Goal: Task Accomplishment & Management: Complete application form

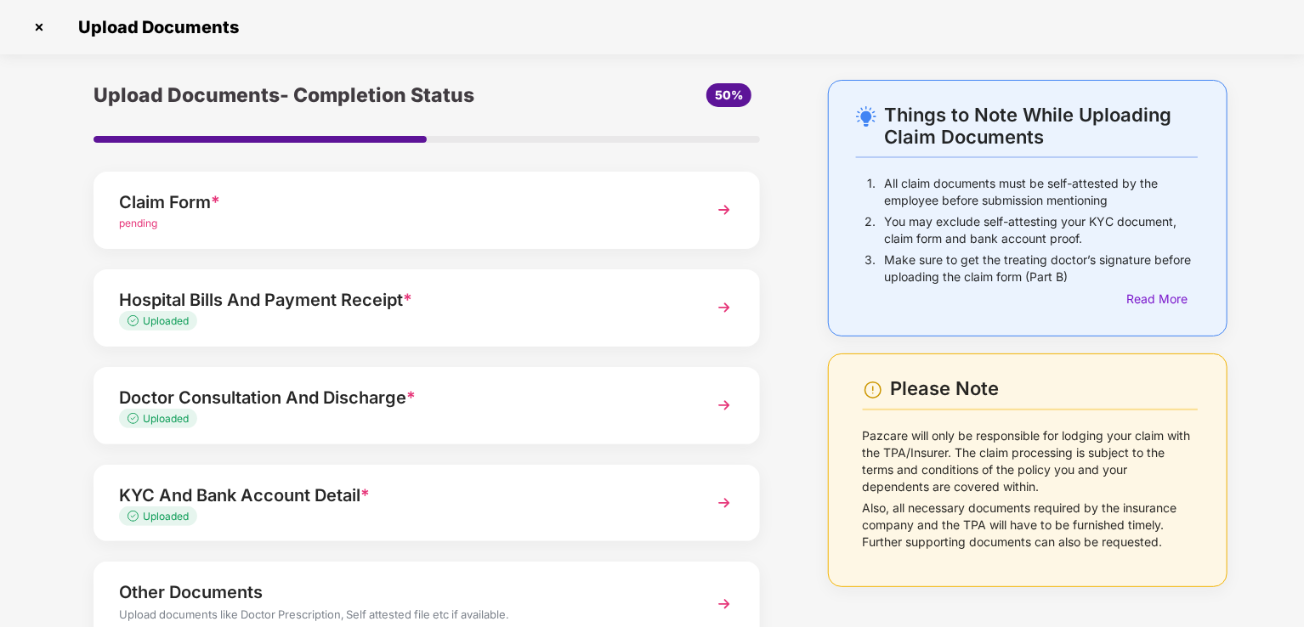
click at [48, 34] on img at bounding box center [39, 27] width 27 height 27
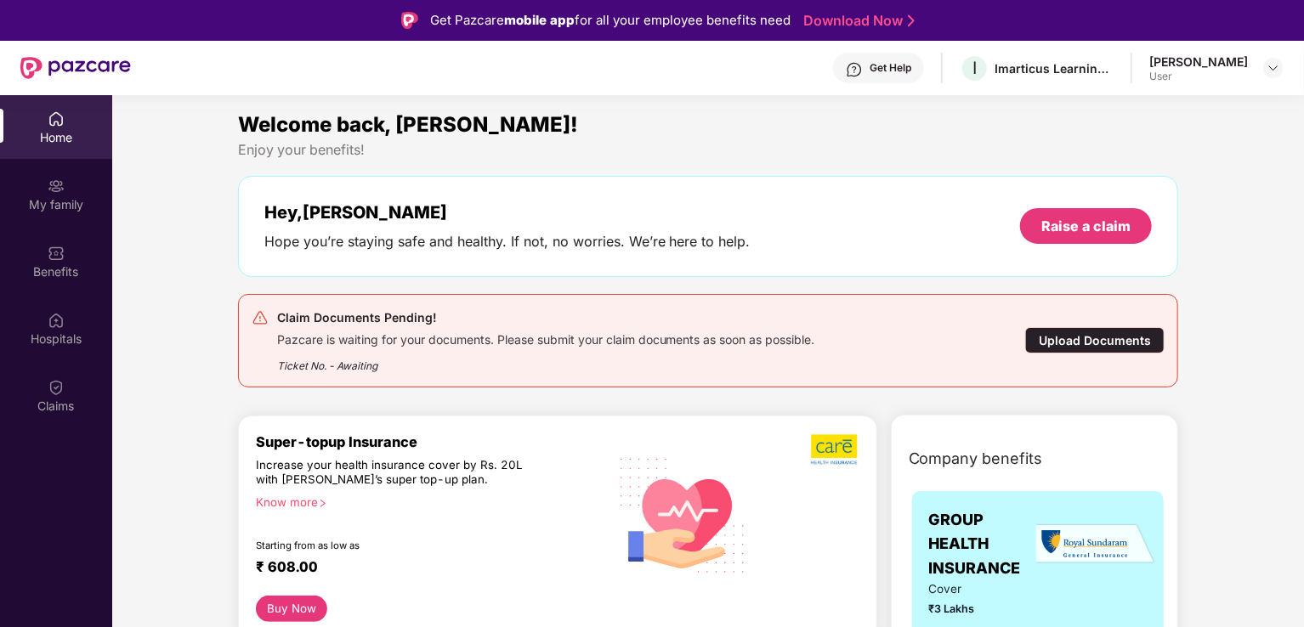
click at [1105, 348] on div "Upload Documents" at bounding box center [1094, 340] width 139 height 26
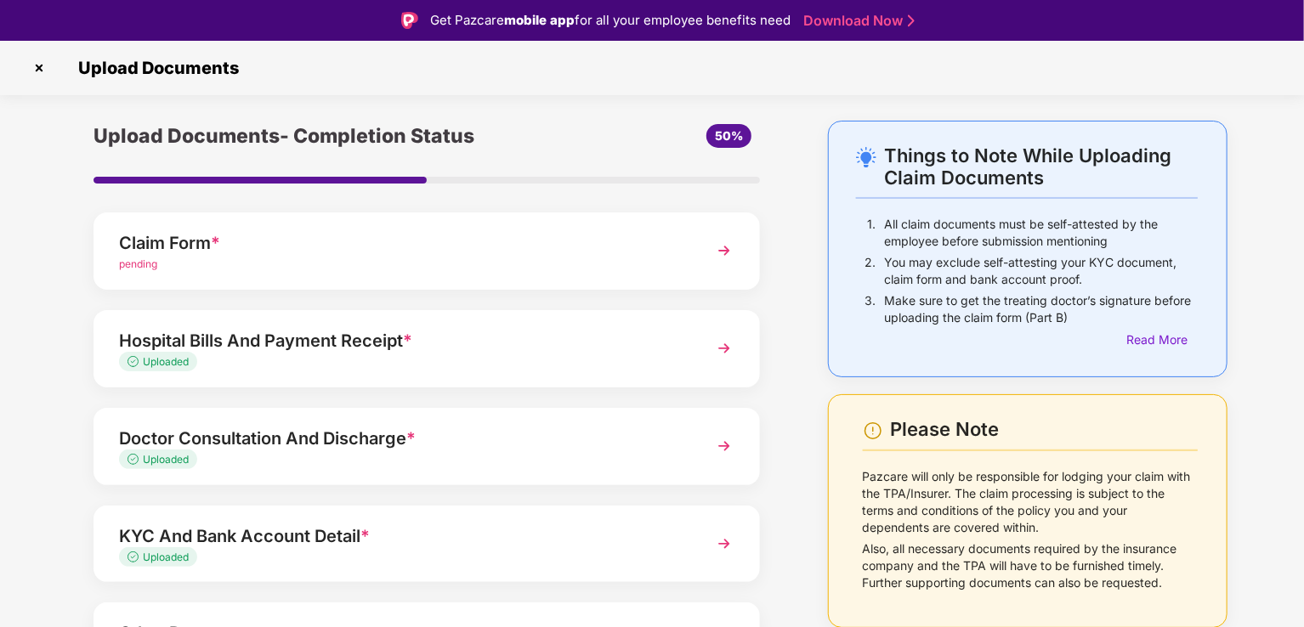
click at [425, 273] on div "Claim Form * pending" at bounding box center [427, 251] width 666 height 77
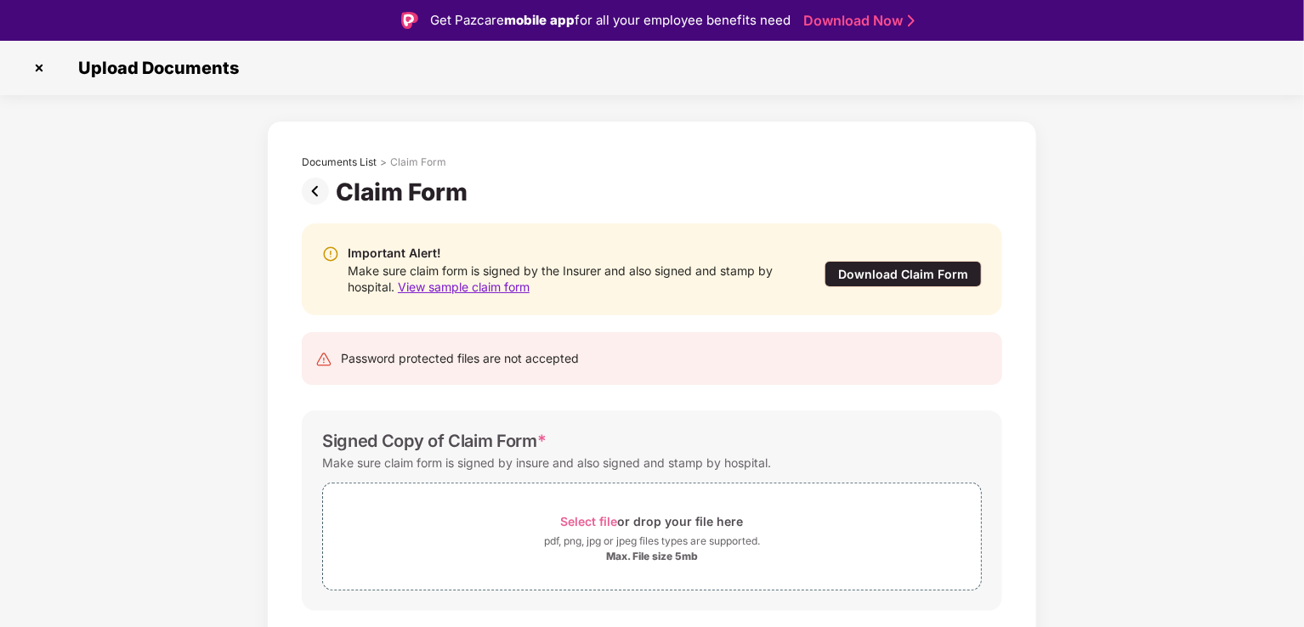
click at [853, 273] on div "Download Claim Form" at bounding box center [903, 274] width 157 height 26
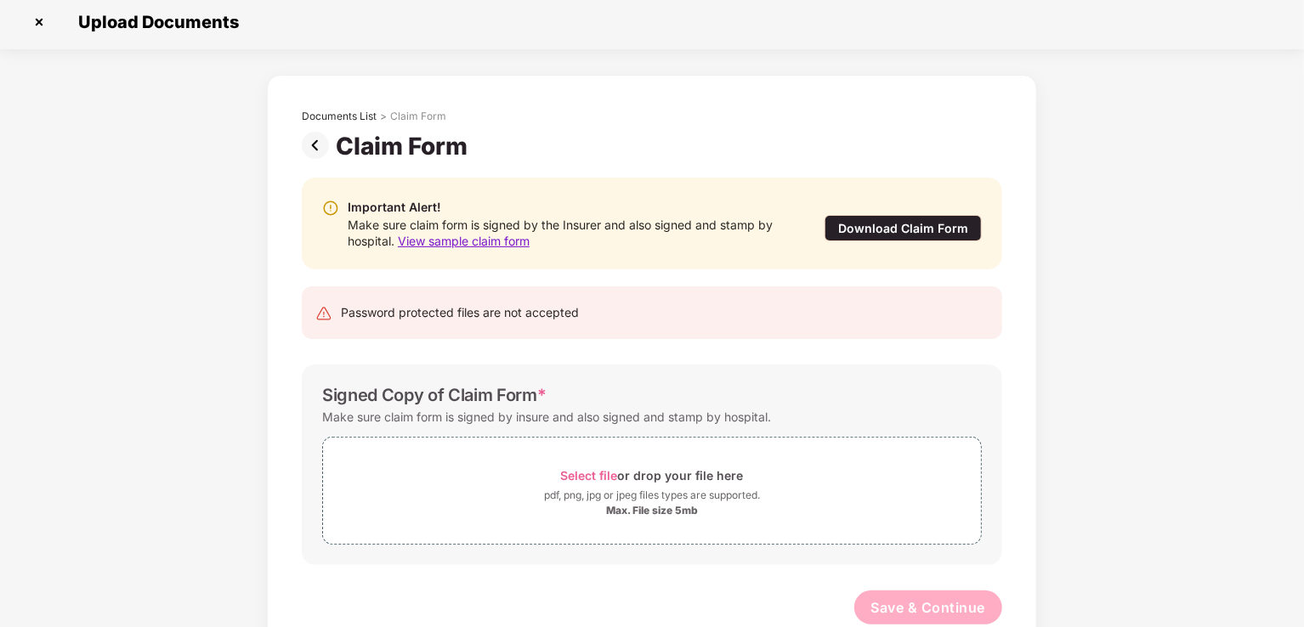
scroll to position [4, 0]
click at [42, 19] on img at bounding box center [39, 22] width 27 height 27
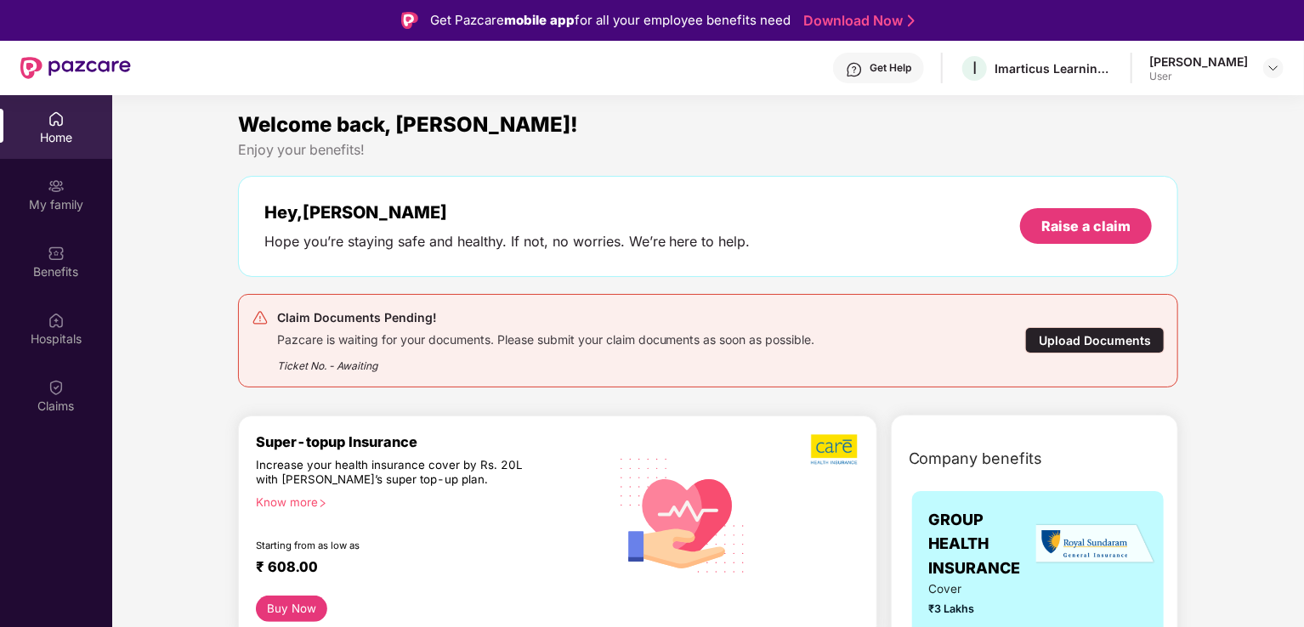
click at [911, 69] on div "Get Help" at bounding box center [891, 68] width 42 height 14
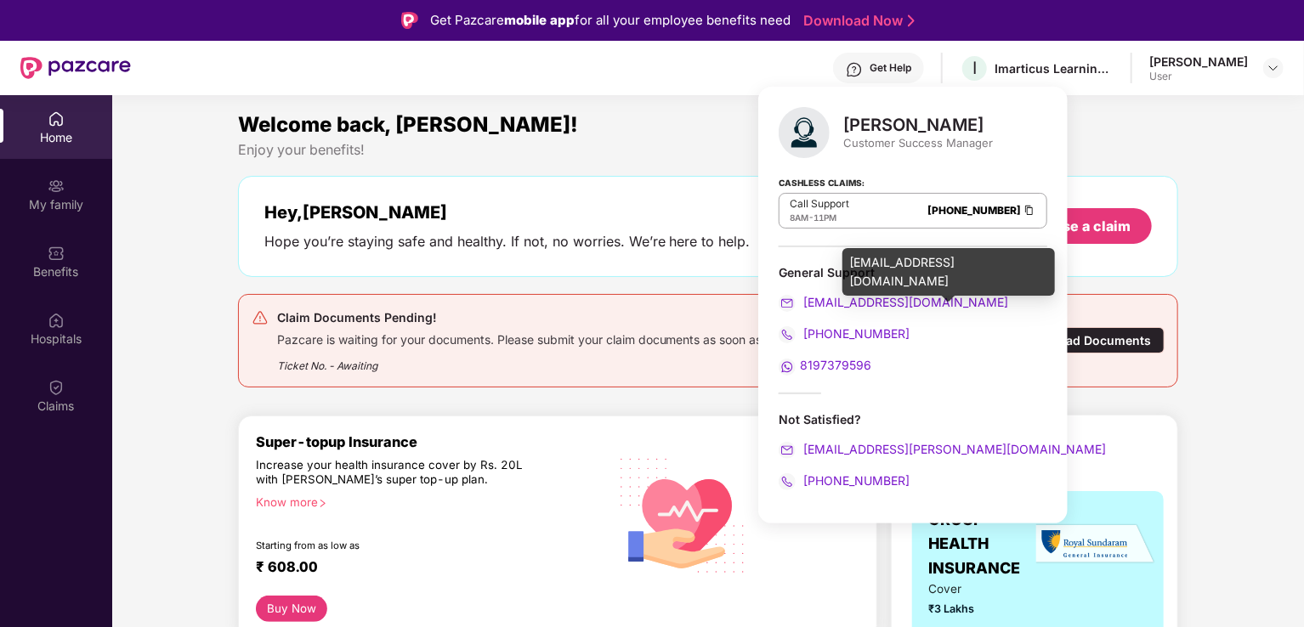
click at [853, 304] on span "[EMAIL_ADDRESS][DOMAIN_NAME]" at bounding box center [904, 302] width 208 height 14
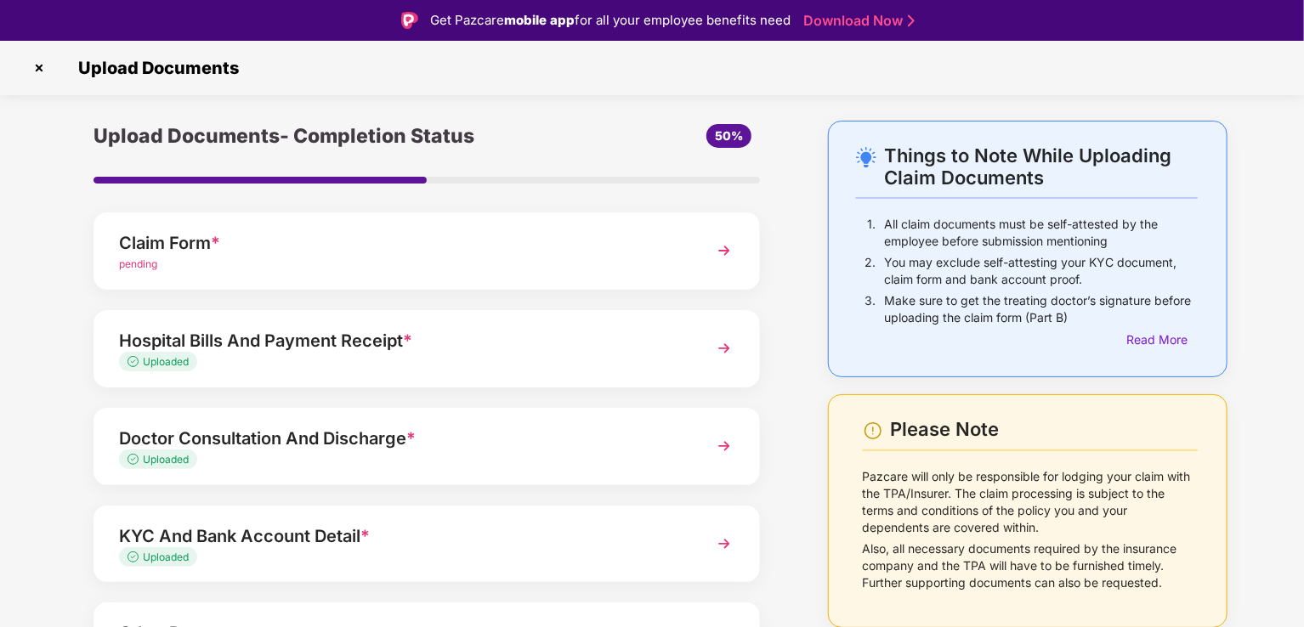
click at [41, 69] on img at bounding box center [39, 67] width 27 height 27
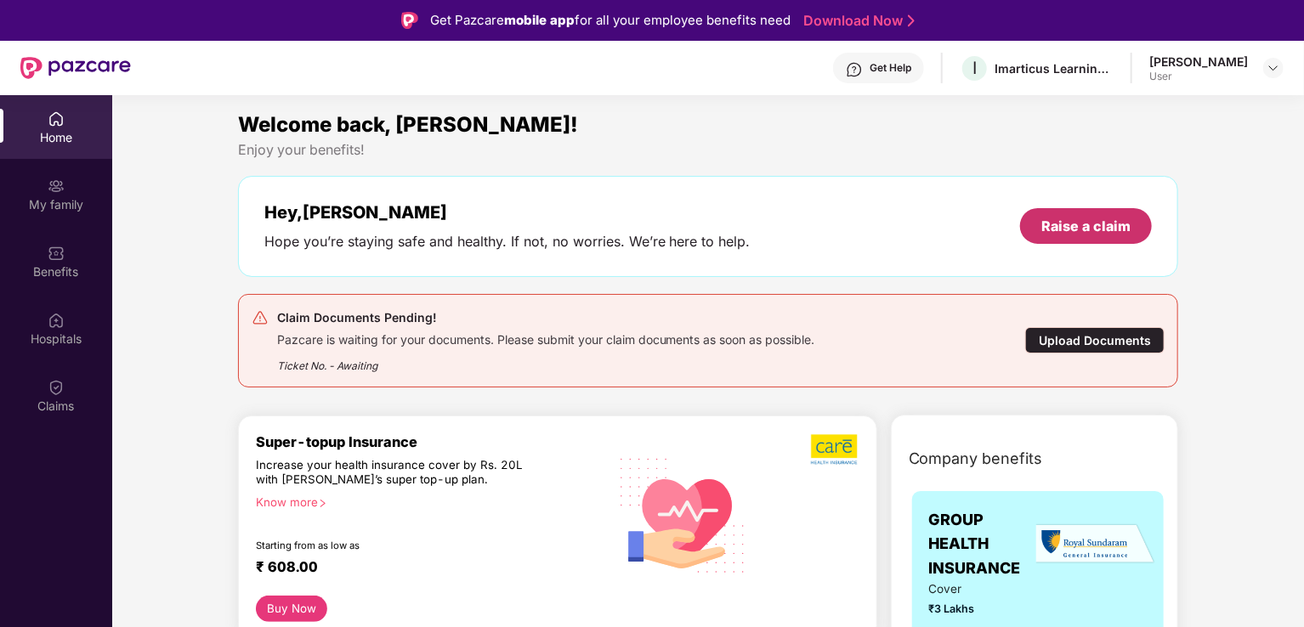
click at [1085, 235] on div "Raise a claim" at bounding box center [1085, 226] width 89 height 19
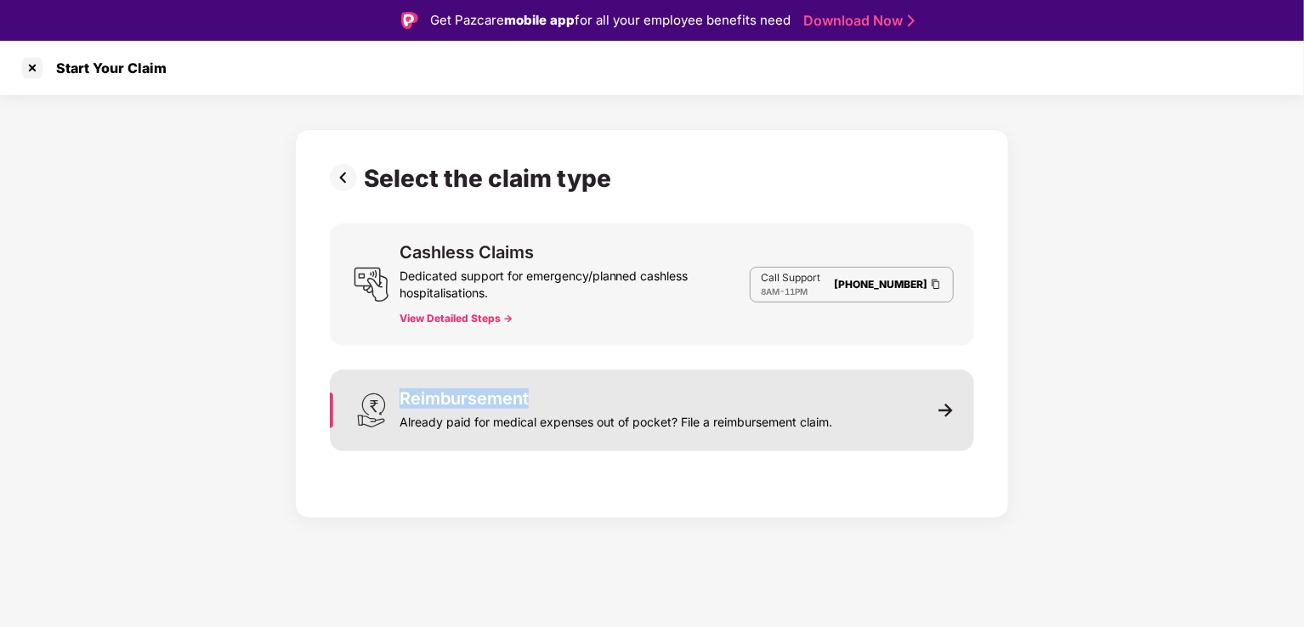
drag, startPoint x: 528, startPoint y: 399, endPoint x: 400, endPoint y: 387, distance: 128.9
click at [400, 387] on div "Reimbursement Already paid for medical expenses out of pocket? File a reimburse…" at bounding box center [652, 411] width 644 height 82
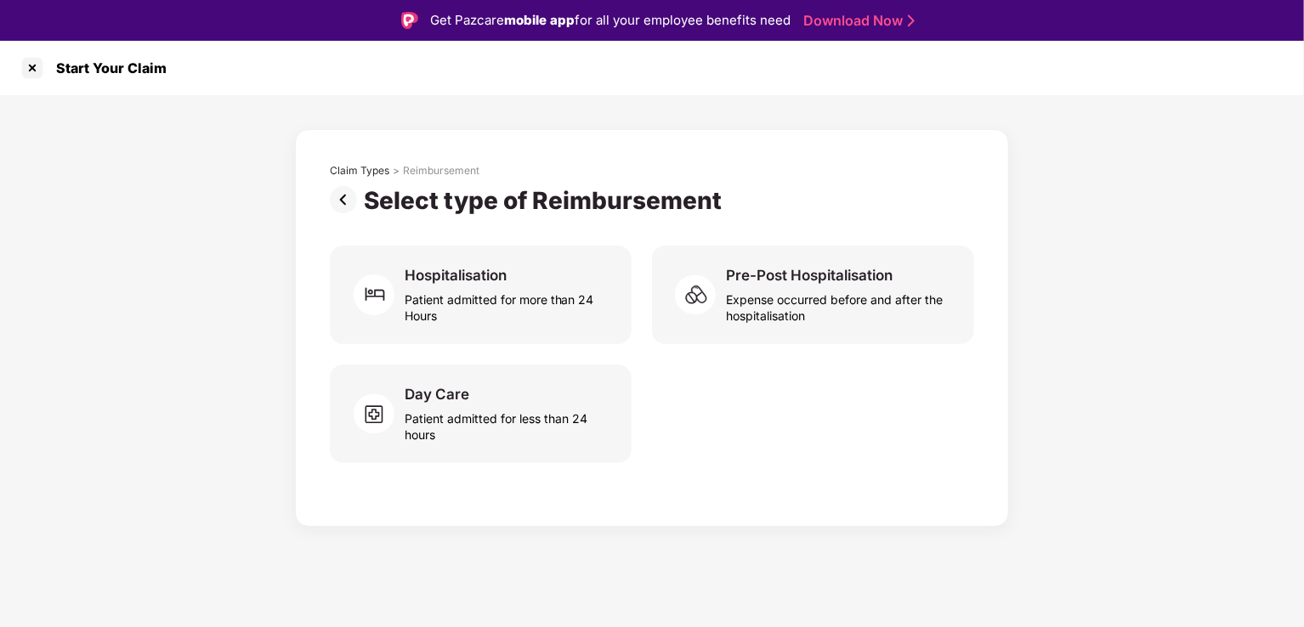
click at [599, 195] on div "Select type of Reimbursement" at bounding box center [546, 200] width 365 height 29
copy div "Reimbursement"
click at [348, 199] on img at bounding box center [347, 199] width 34 height 27
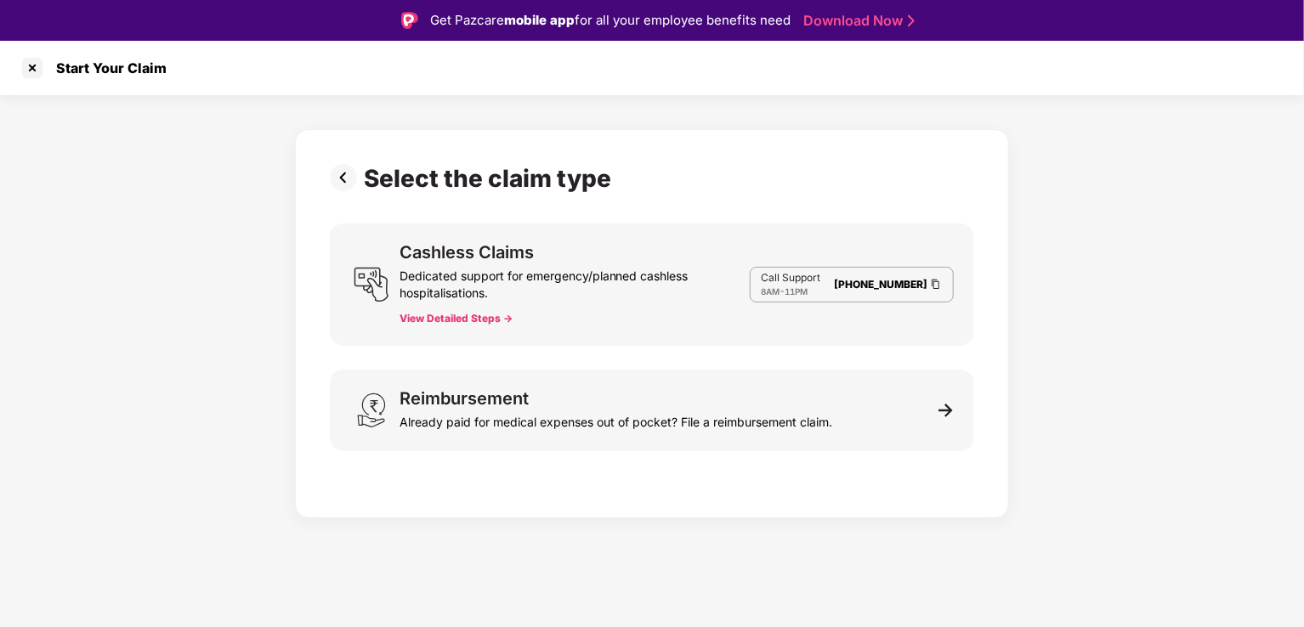
click at [351, 184] on img at bounding box center [347, 177] width 34 height 27
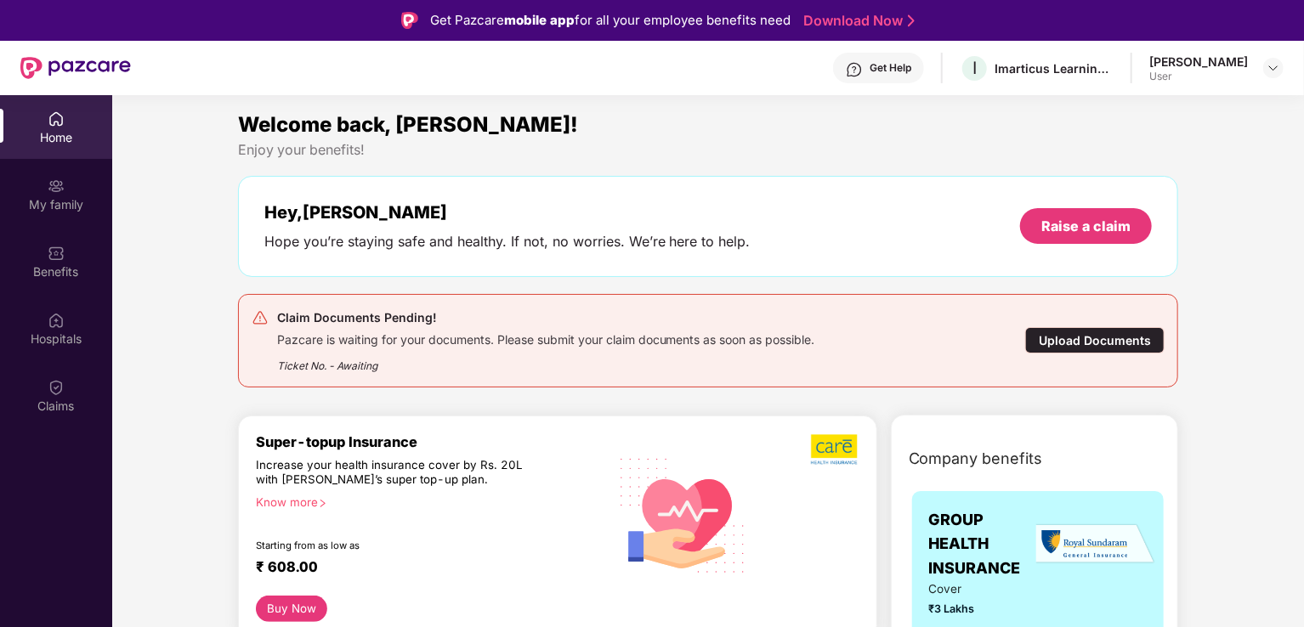
click at [1040, 337] on div "Upload Documents" at bounding box center [1094, 340] width 139 height 26
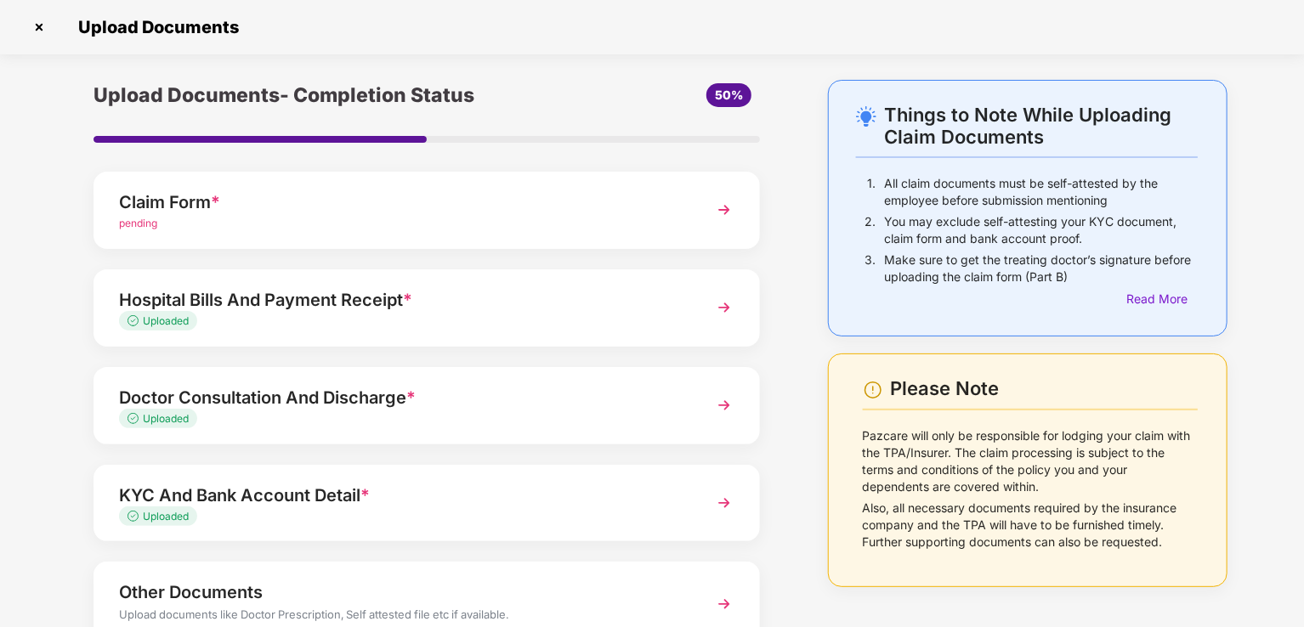
scroll to position [124, 0]
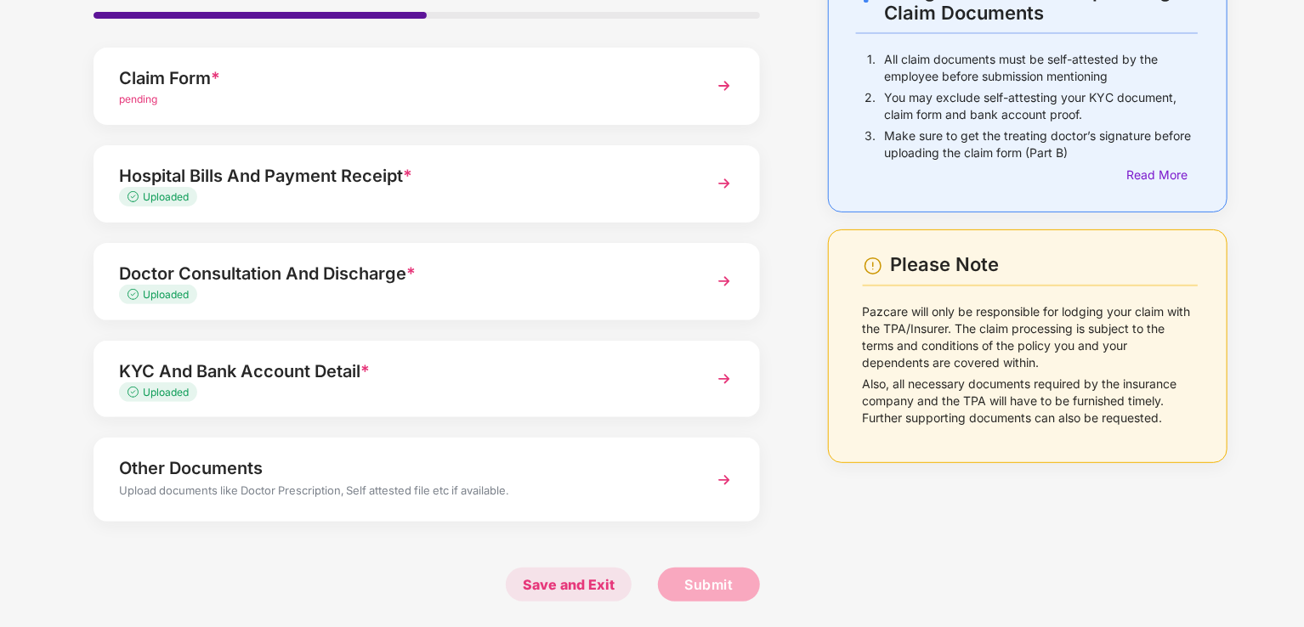
click at [574, 596] on span "Save and Exit" at bounding box center [569, 585] width 126 height 34
